Goal: Information Seeking & Learning: Learn about a topic

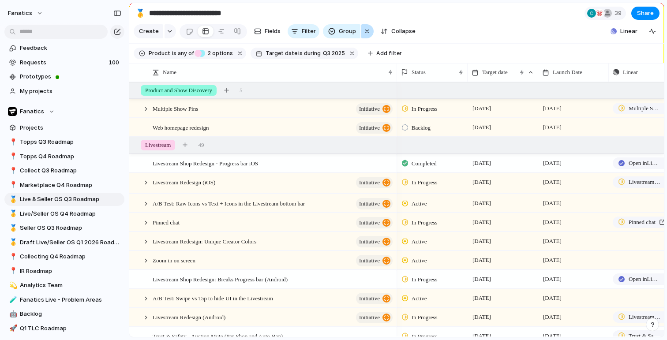
click at [367, 34] on div "button" at bounding box center [367, 31] width 7 height 11
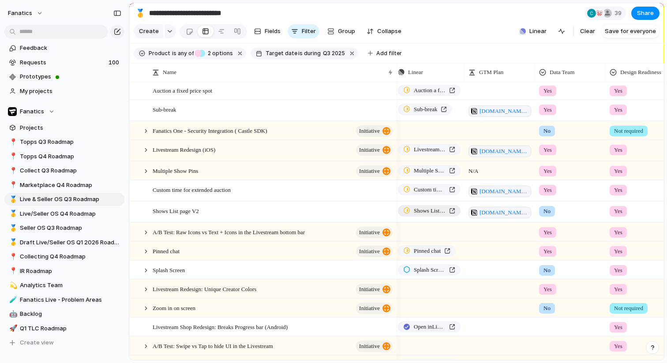
click at [442, 213] on span "Shows List page V2" at bounding box center [430, 211] width 32 height 9
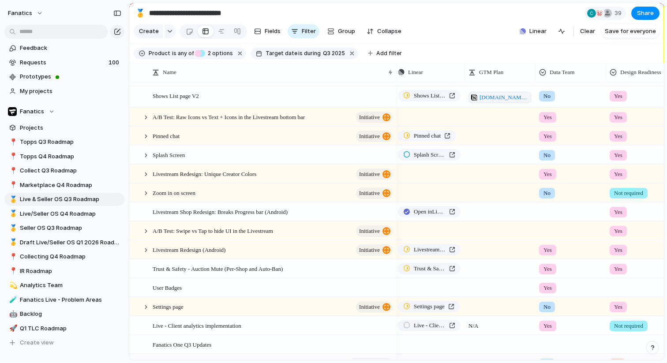
scroll to position [233, 0]
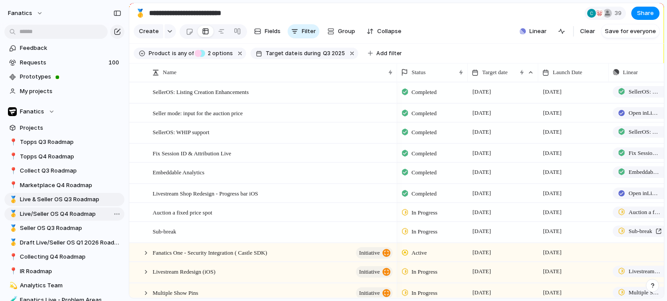
click at [70, 214] on span "Live/Seller OS Q4 Roadmap" at bounding box center [70, 214] width 101 height 9
type input "**********"
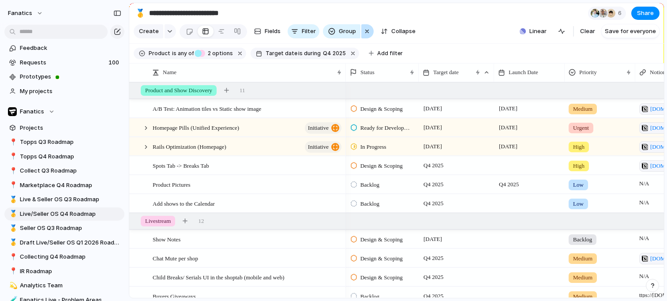
click at [365, 33] on div "button" at bounding box center [367, 31] width 7 height 11
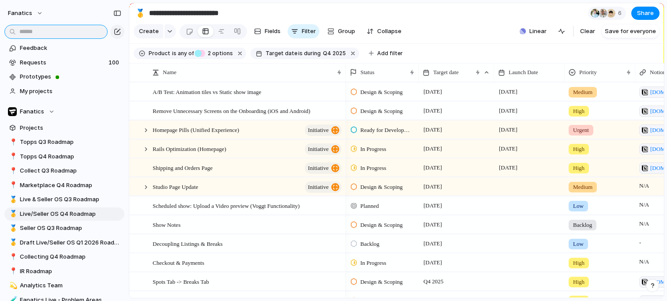
click at [92, 30] on input "text" at bounding box center [55, 32] width 103 height 14
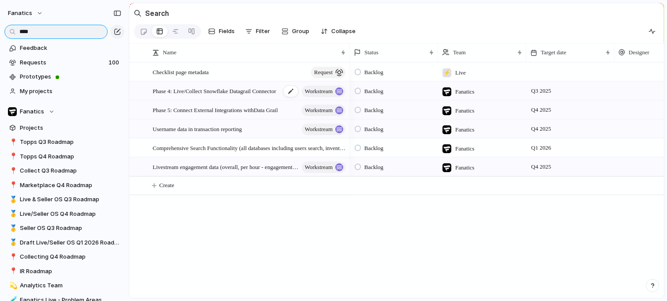
type input "****"
click at [254, 92] on span "Phase 4: Live/Collect Snowflake Datagrail Connector" at bounding box center [215, 91] width 124 height 10
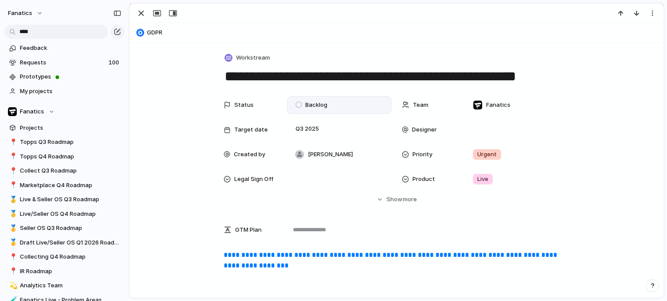
click at [319, 107] on span "Backlog" at bounding box center [316, 105] width 22 height 9
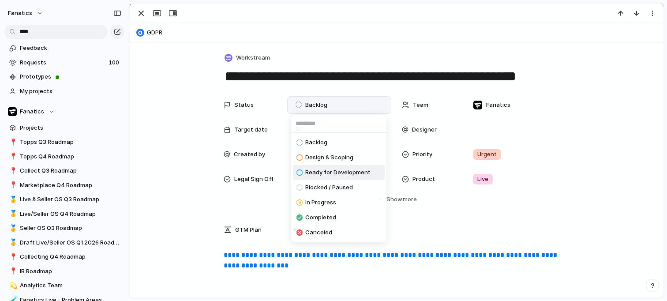
click at [330, 172] on span "Ready for Development" at bounding box center [337, 172] width 65 height 9
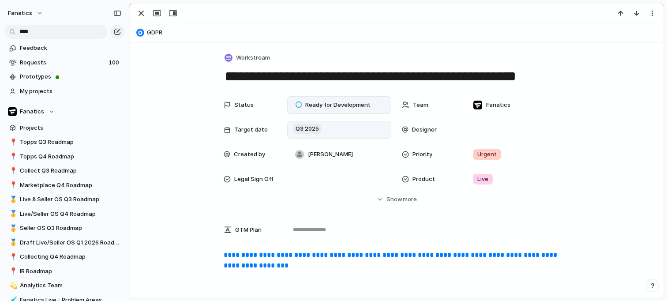
click at [309, 126] on span "Q3 2025" at bounding box center [307, 129] width 28 height 11
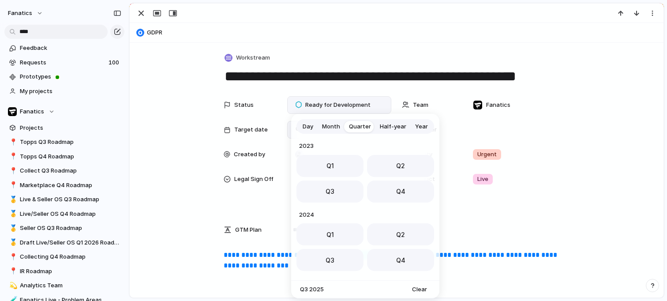
scroll to position [140, 0]
click at [309, 125] on span "Day" at bounding box center [308, 126] width 11 height 9
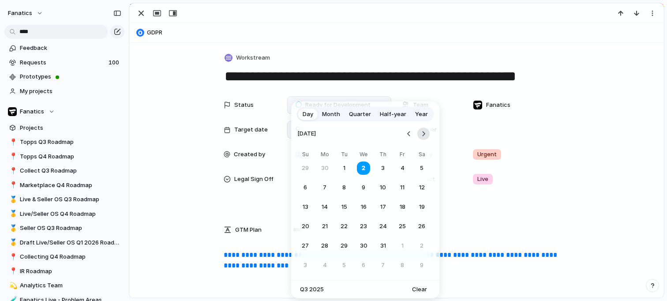
click at [421, 139] on button "Go to the Next Month" at bounding box center [423, 134] width 12 height 12
click at [404, 188] on button "10" at bounding box center [402, 188] width 16 height 16
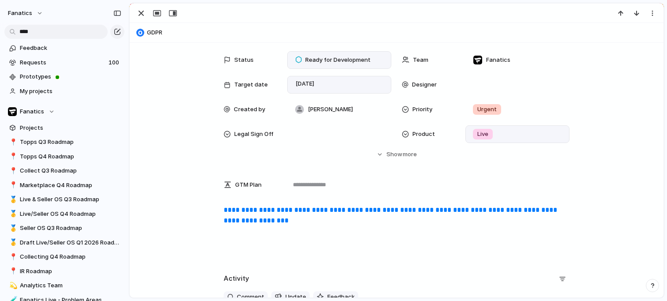
scroll to position [45, 0]
click at [404, 154] on span "more" at bounding box center [410, 154] width 14 height 9
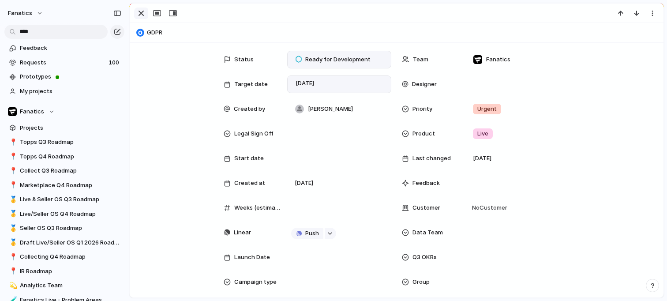
click at [142, 17] on div "button" at bounding box center [141, 13] width 11 height 11
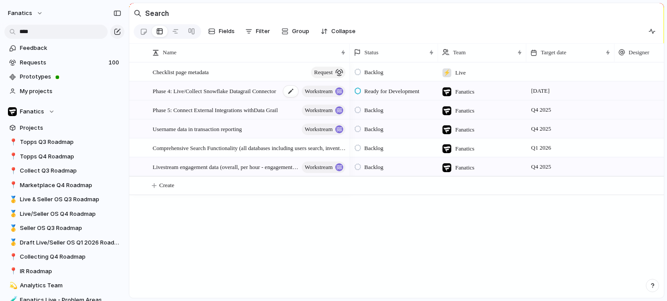
click at [207, 93] on span "Phase 4: Live/Collect Snowflake Datagrail Connector" at bounding box center [215, 91] width 124 height 10
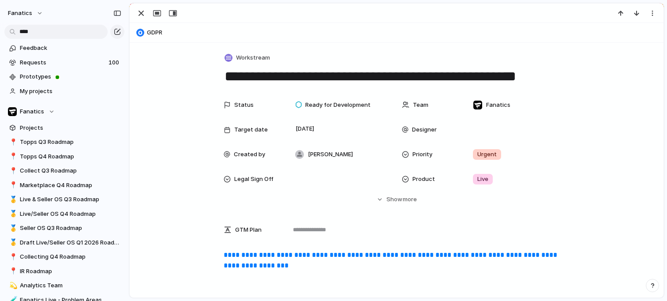
click at [158, 34] on span "GDPR" at bounding box center [403, 32] width 513 height 9
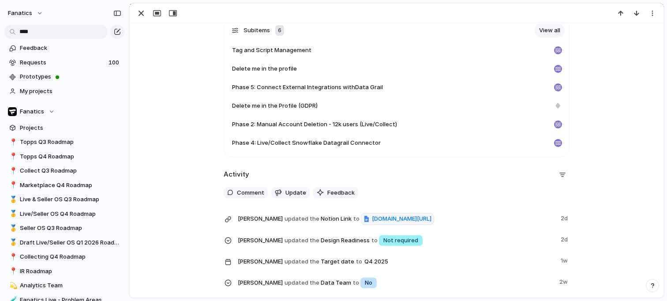
scroll to position [269, 0]
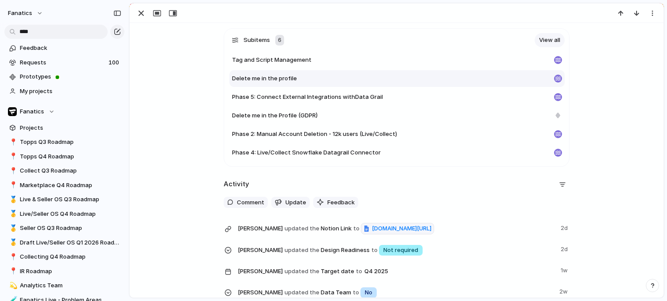
click at [255, 79] on span "Delete me in the profile" at bounding box center [264, 78] width 65 height 9
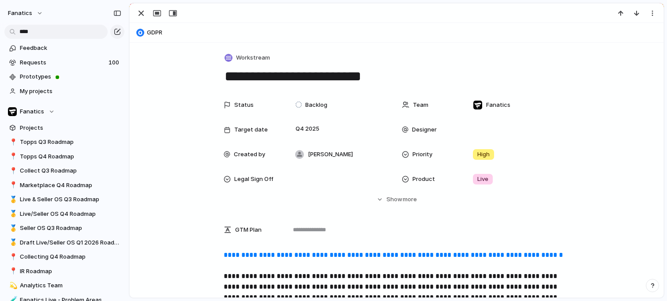
click at [151, 31] on button "GDPR" at bounding box center [397, 33] width 526 height 14
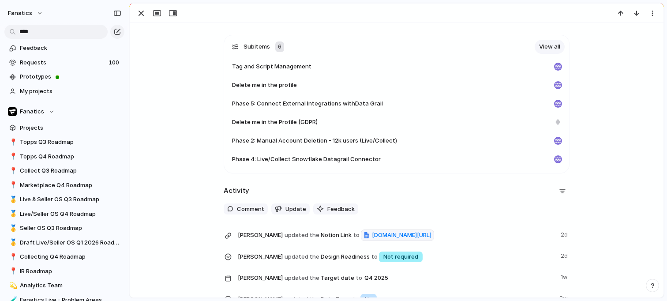
scroll to position [260, 0]
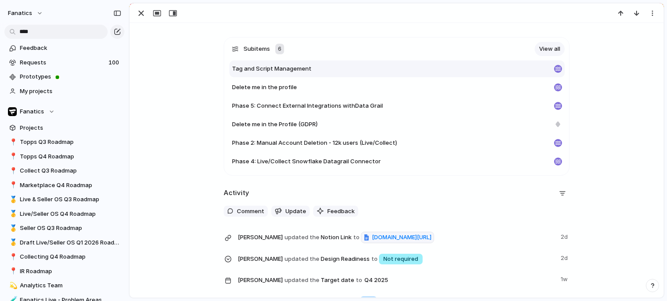
click at [284, 70] on span "Tag and Script Management" at bounding box center [271, 68] width 79 height 9
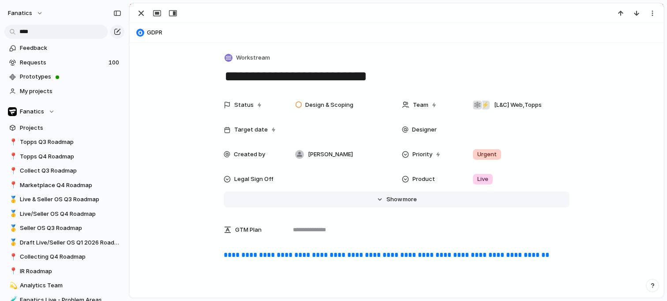
click at [391, 198] on span "Show" at bounding box center [395, 199] width 16 height 9
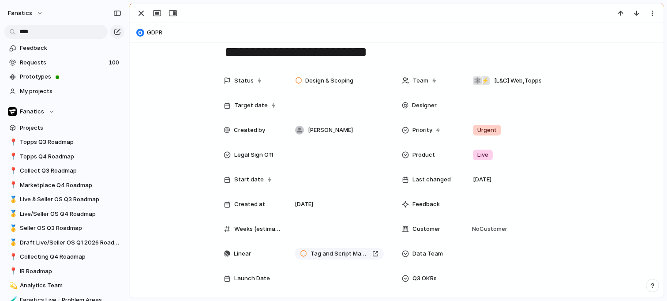
scroll to position [38, 0]
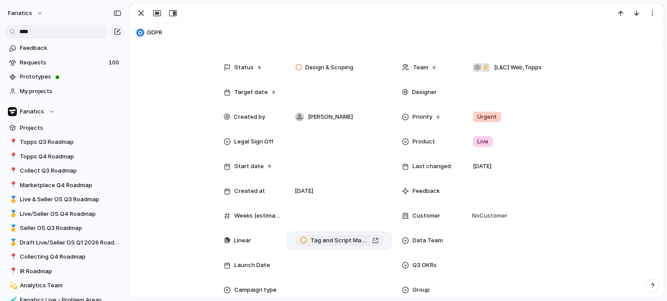
click at [332, 242] on span "Tag and Script Management" at bounding box center [340, 240] width 58 height 9
click at [156, 38] on button "GDPR" at bounding box center [397, 33] width 526 height 14
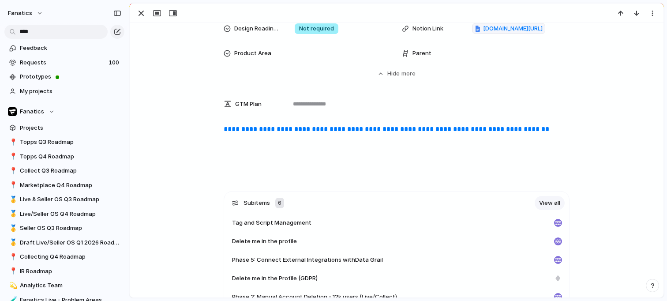
scroll to position [465, 0]
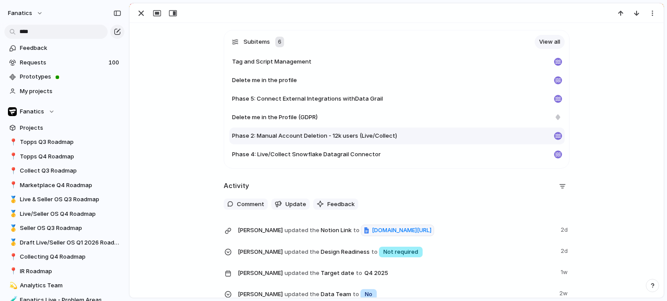
click at [336, 138] on span "Phase 2: Manual Account Deletion - 12k users (Live/Collect)" at bounding box center [314, 135] width 165 height 9
type textarea "**********"
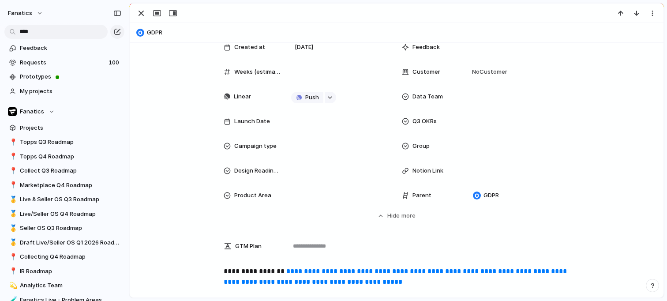
scroll to position [19, 0]
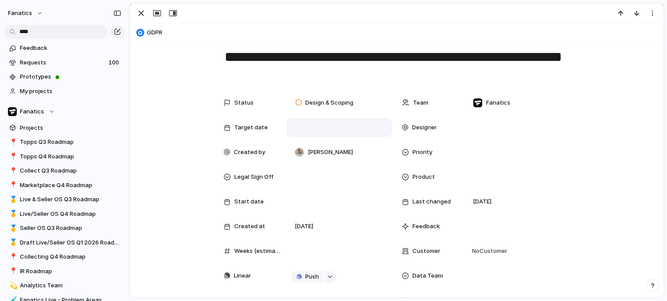
click at [296, 128] on div at bounding box center [339, 128] width 96 height 10
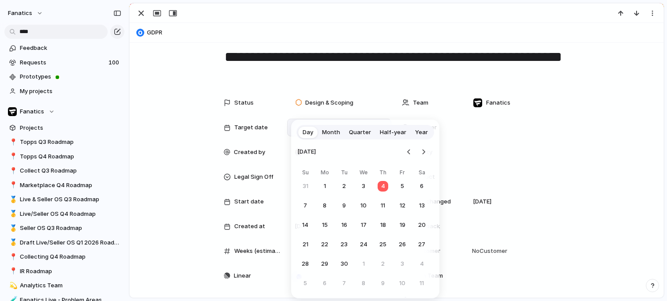
click at [355, 135] on span "Quarter" at bounding box center [360, 132] width 22 height 9
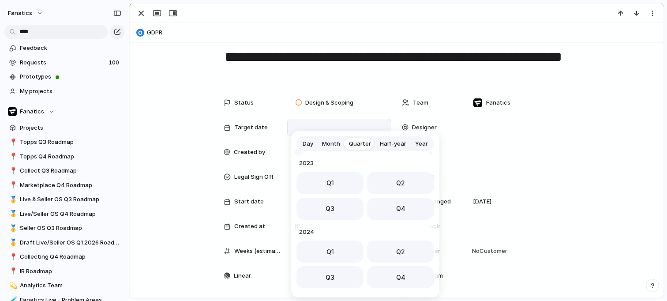
scroll to position [140, 0]
click at [310, 142] on span "Day" at bounding box center [308, 143] width 11 height 9
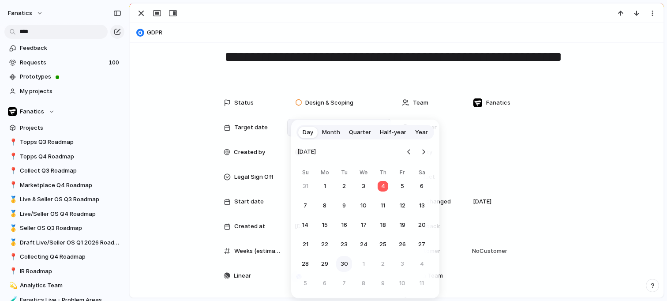
click at [345, 263] on button "30" at bounding box center [344, 264] width 16 height 16
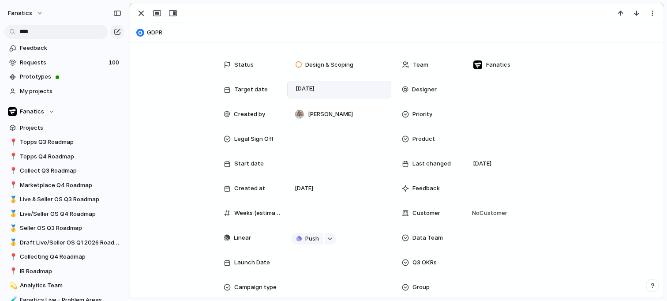
scroll to position [60, 0]
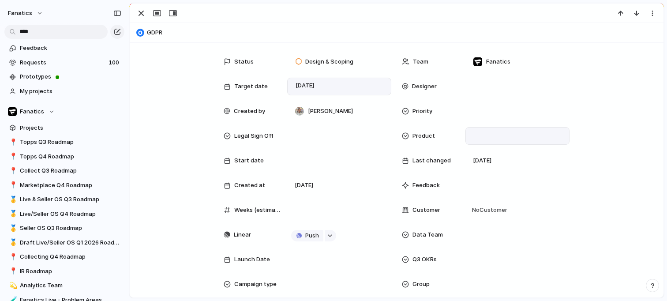
click at [473, 131] on div at bounding box center [517, 136] width 96 height 10
type input "**"
click at [477, 167] on div at bounding box center [478, 167] width 15 height 15
click at [507, 136] on div "** Live Add 'li'" at bounding box center [333, 150] width 667 height 301
click at [502, 134] on div "Live" at bounding box center [517, 136] width 96 height 10
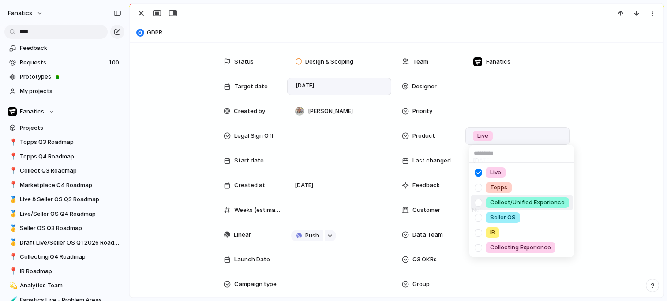
click at [480, 203] on div at bounding box center [478, 202] width 15 height 15
click at [569, 80] on div "Live Topps Collect/Unified Experience Seller OS IR Collecting Experience" at bounding box center [333, 150] width 667 height 301
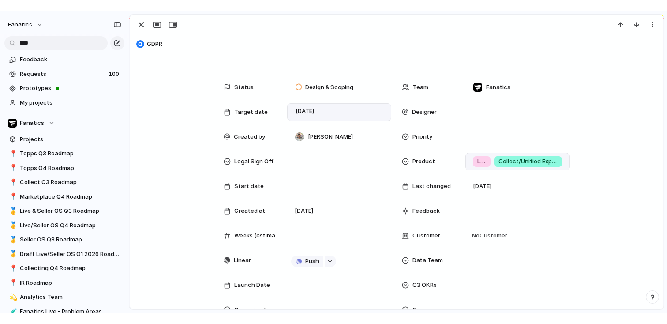
scroll to position [48, 0]
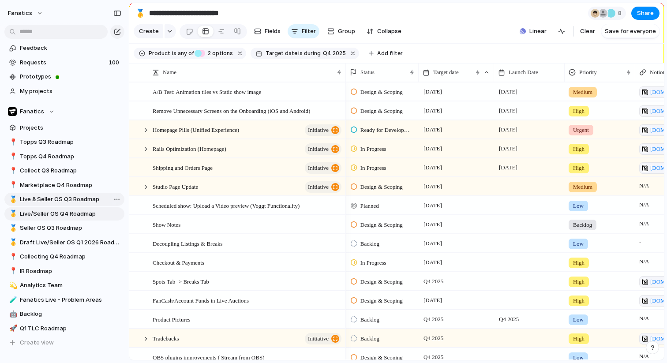
click at [100, 198] on span "Live & Seller OS Q3 Roadmap" at bounding box center [70, 199] width 101 height 9
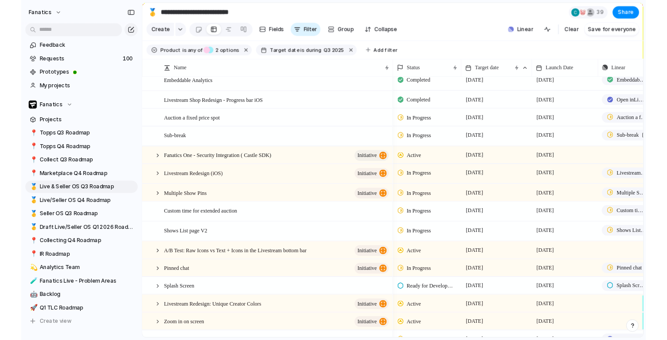
scroll to position [86, 0]
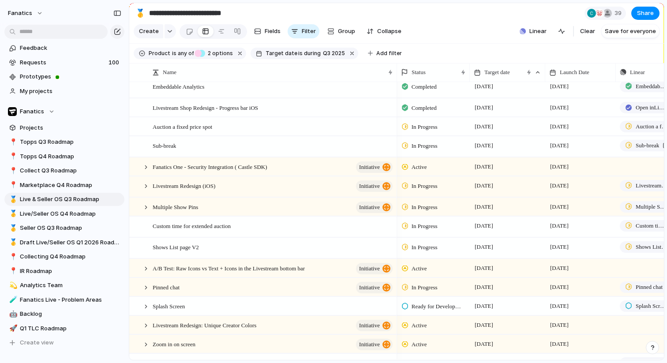
click at [417, 185] on span "In Progress" at bounding box center [425, 186] width 26 height 9
click at [416, 239] on span "Active" at bounding box center [421, 238] width 18 height 9
click at [420, 187] on span "Active" at bounding box center [419, 186] width 15 height 9
click at [417, 252] on span "Completed" at bounding box center [427, 253] width 31 height 9
click at [636, 186] on span "Livestream Redesign (iOS and Android)" at bounding box center [652, 185] width 32 height 9
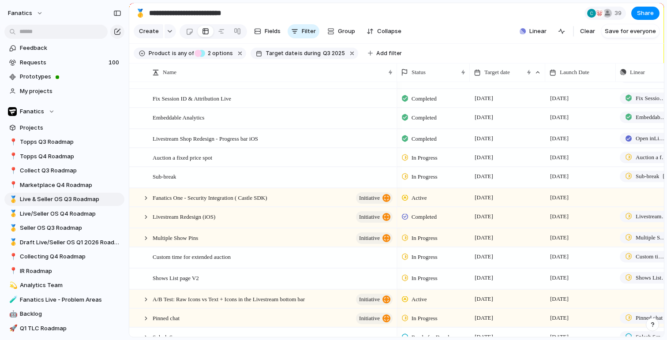
scroll to position [70, 0]
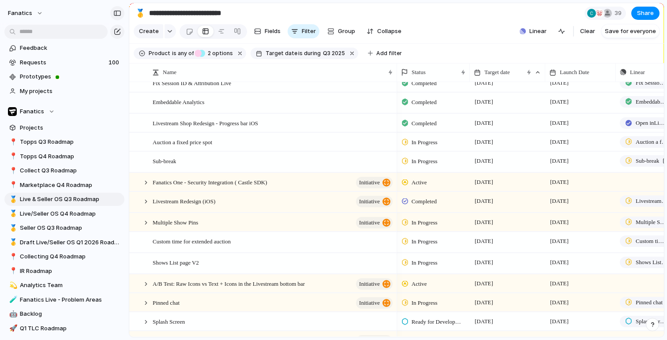
click at [118, 8] on button "button" at bounding box center [117, 13] width 14 height 14
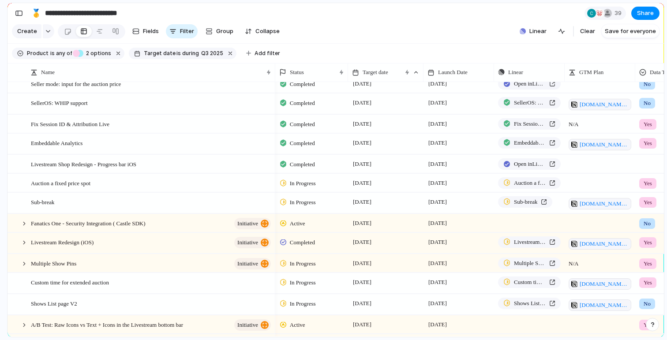
scroll to position [69, 0]
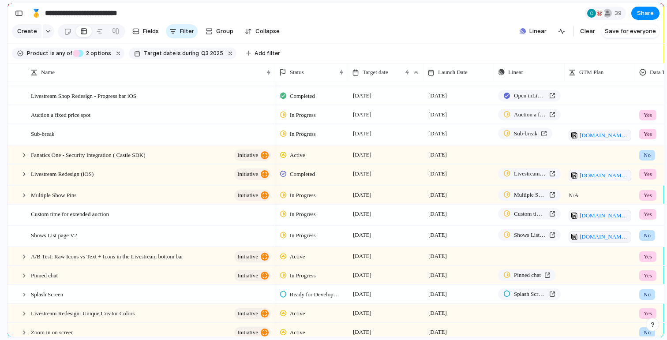
click at [457, 30] on section "Create Fields Filter Group Zoom Collapse Linear Clear Save for everyone" at bounding box center [336, 33] width 657 height 21
click at [18, 14] on div "button" at bounding box center [19, 13] width 8 height 6
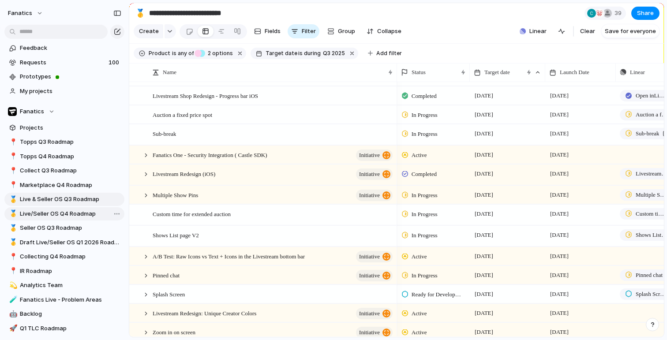
click at [68, 218] on link "🥇 Live/Seller OS Q4 Roadmap" at bounding box center [64, 213] width 120 height 13
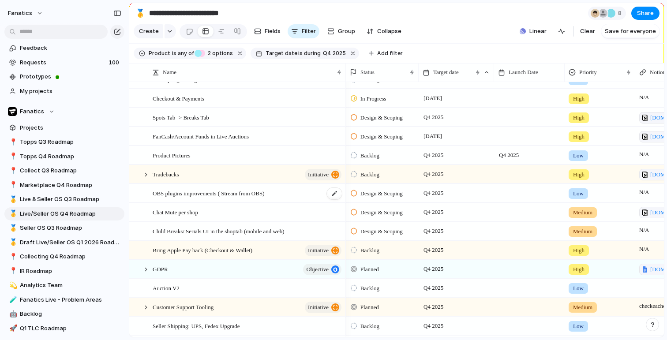
scroll to position [170, 0]
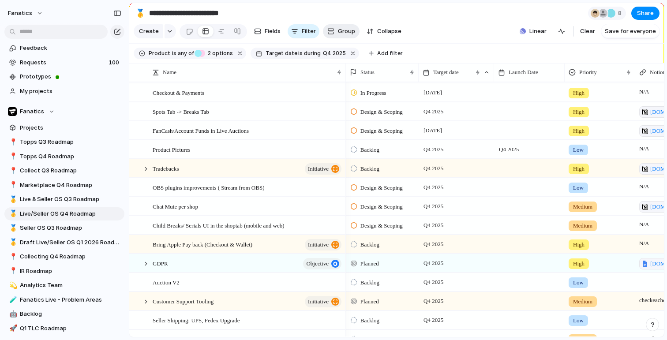
click at [330, 30] on div "button" at bounding box center [330, 31] width 7 height 7
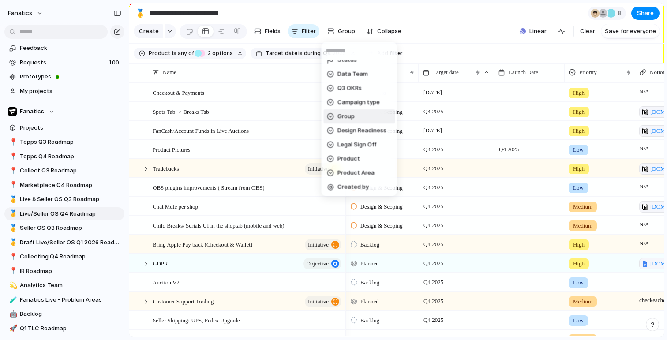
scroll to position [65, 0]
click at [360, 175] on span "Product Area" at bounding box center [356, 173] width 37 height 9
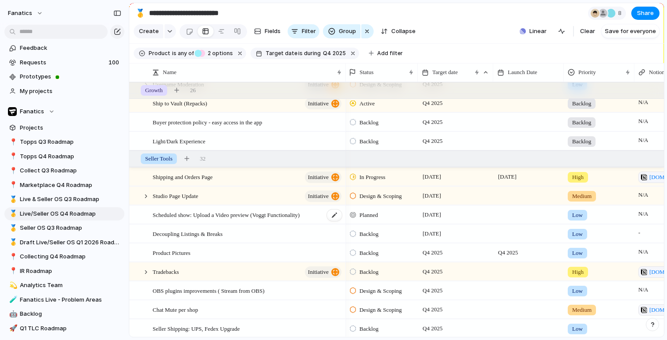
scroll to position [685, 0]
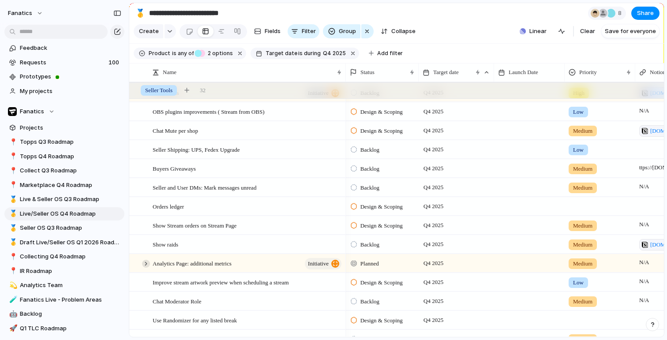
click at [143, 262] on div at bounding box center [146, 264] width 8 height 8
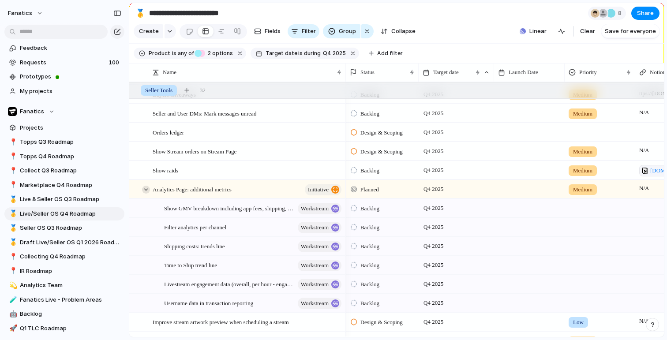
click at [146, 188] on div at bounding box center [146, 190] width 8 height 8
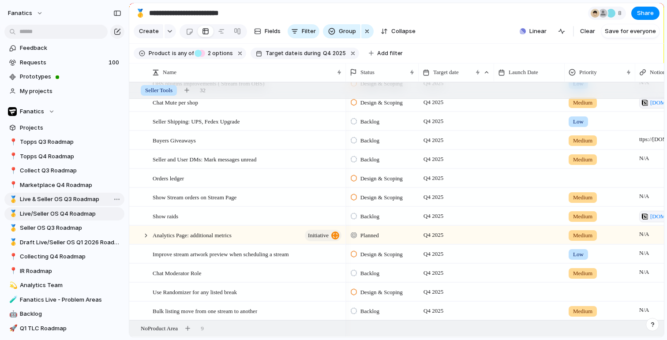
click at [55, 200] on span "Live & Seller OS Q3 Roadmap" at bounding box center [70, 199] width 101 height 9
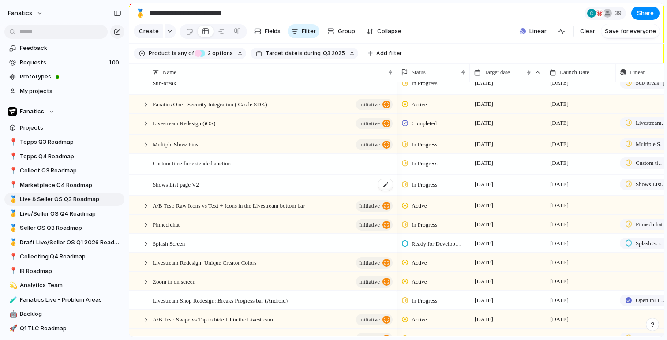
scroll to position [145, 0]
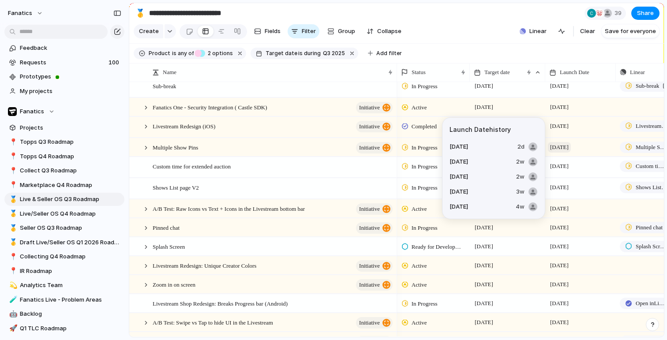
click at [556, 148] on span "[DATE]" at bounding box center [559, 147] width 23 height 11
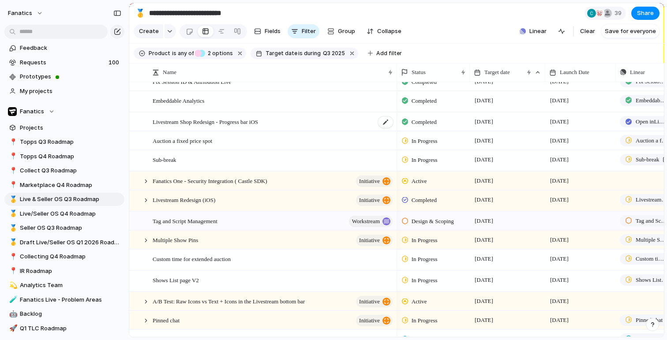
scroll to position [91, 0]
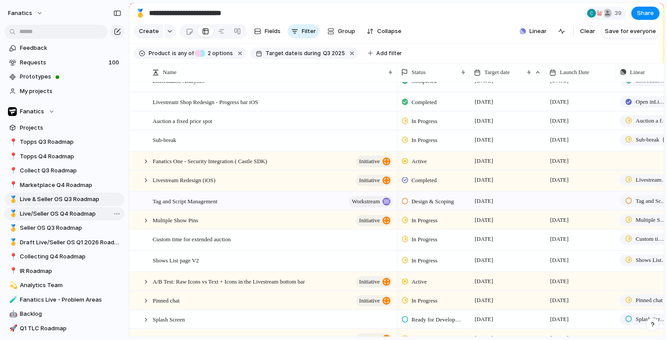
click at [72, 208] on link "🥇 Live/Seller OS Q4 Roadmap" at bounding box center [64, 213] width 120 height 13
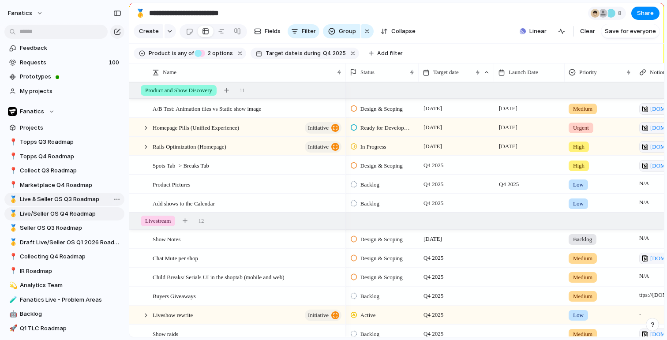
click at [60, 200] on span "Live & Seller OS Q3 Roadmap" at bounding box center [70, 199] width 101 height 9
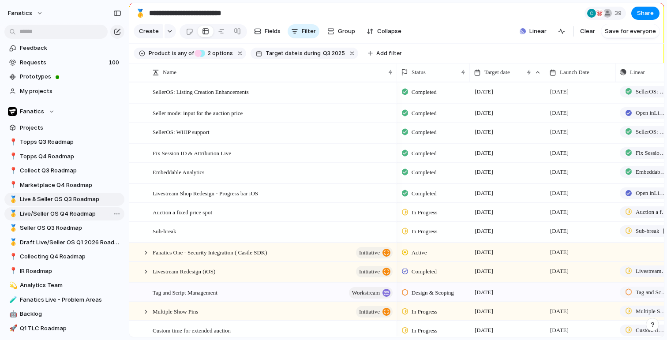
click at [67, 215] on span "Live/Seller OS Q4 Roadmap" at bounding box center [70, 214] width 101 height 9
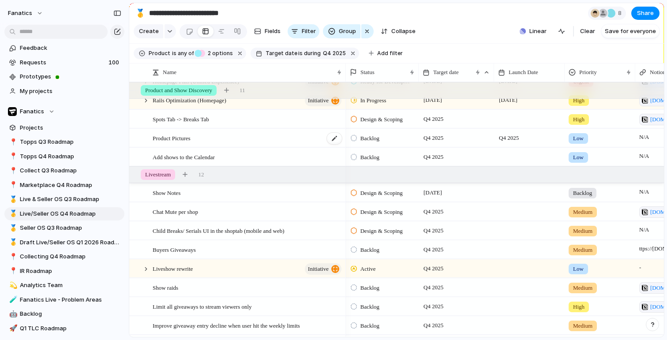
scroll to position [22, 0]
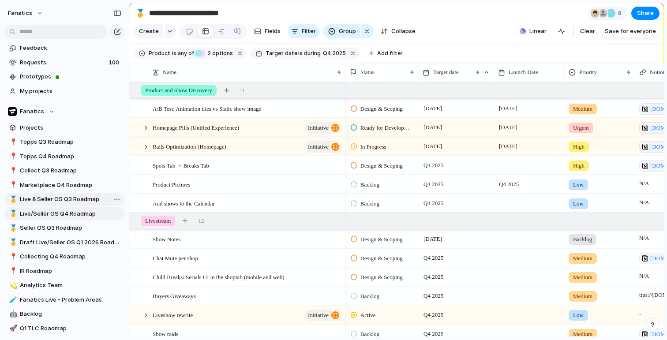
click at [49, 197] on span "Live & Seller OS Q3 Roadmap" at bounding box center [70, 199] width 101 height 9
type input "**********"
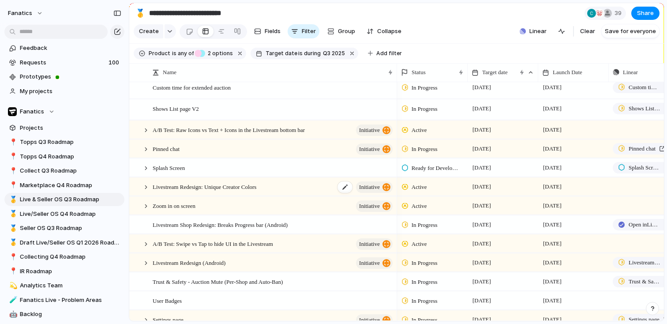
scroll to position [252, 0]
